Goal: Task Accomplishment & Management: Manage account settings

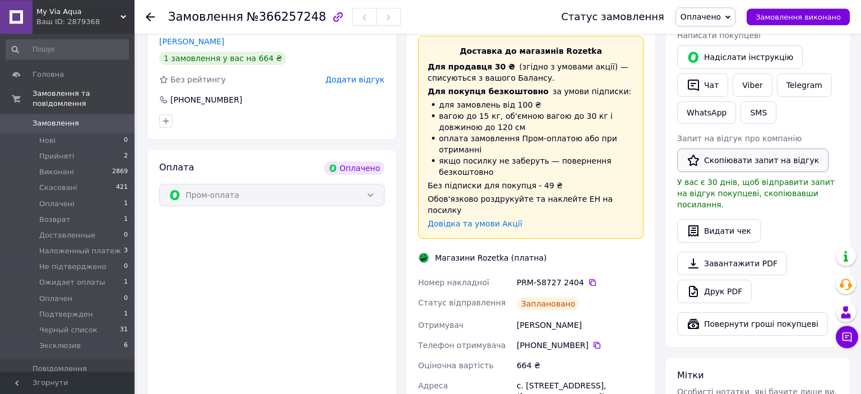
scroll to position [237, 0]
drag, startPoint x: 585, startPoint y: 270, endPoint x: 477, endPoint y: 241, distance: 112.1
click at [588, 278] on icon at bounding box center [592, 282] width 9 height 9
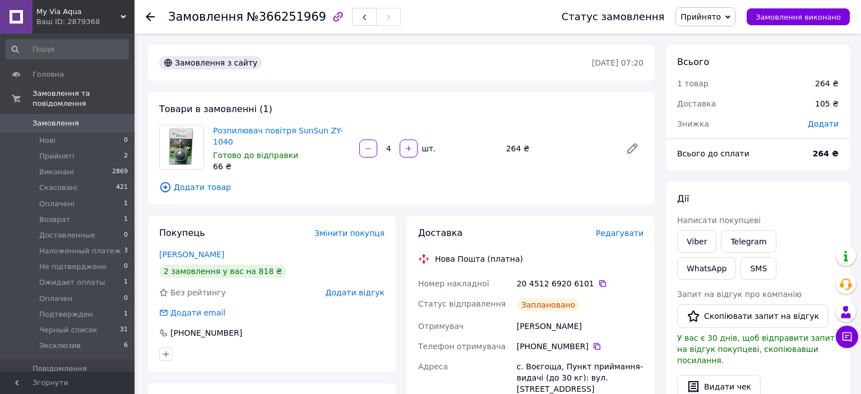
click at [369, 229] on span "Змінити покупця" at bounding box center [350, 233] width 70 height 9
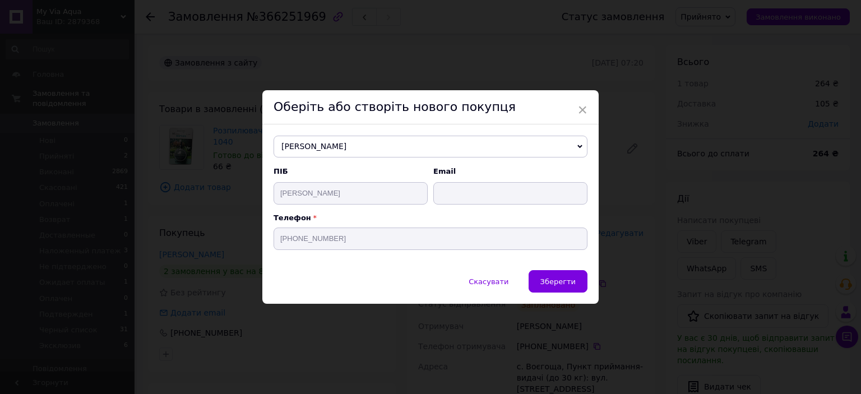
click at [315, 147] on span "[PERSON_NAME]" at bounding box center [431, 147] width 314 height 22
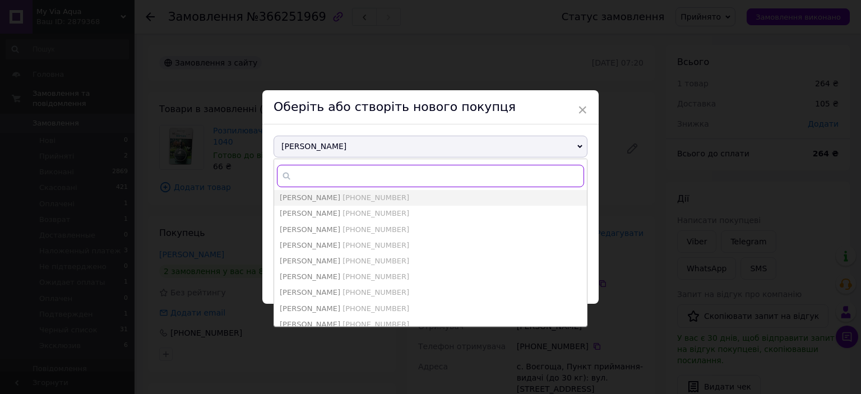
paste input "[PERSON_NAME]"
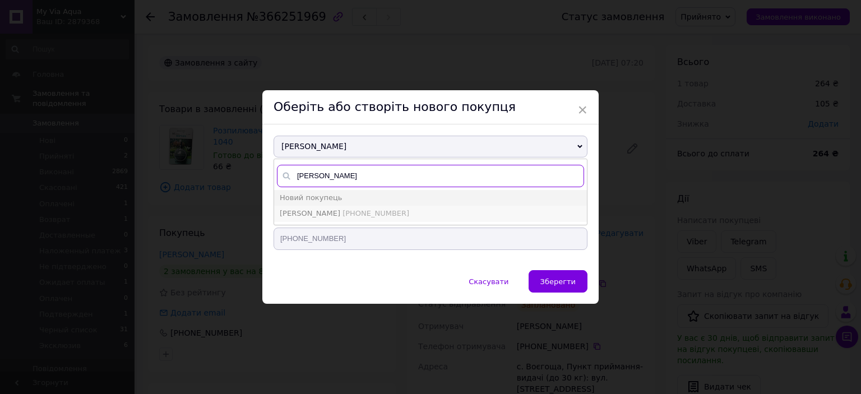
type input "[PERSON_NAME]"
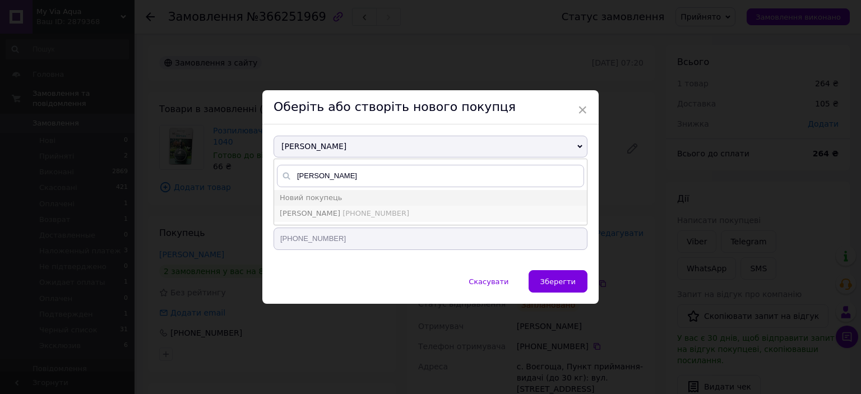
click at [304, 216] on span "[PERSON_NAME]" at bounding box center [310, 213] width 61 height 8
type input "[PERSON_NAME]"
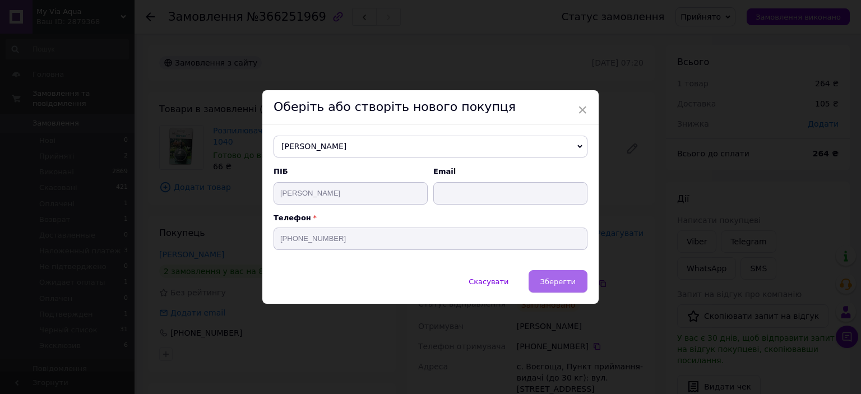
click at [537, 279] on button "Зберегти" at bounding box center [558, 281] width 59 height 22
